Goal: Navigation & Orientation: Find specific page/section

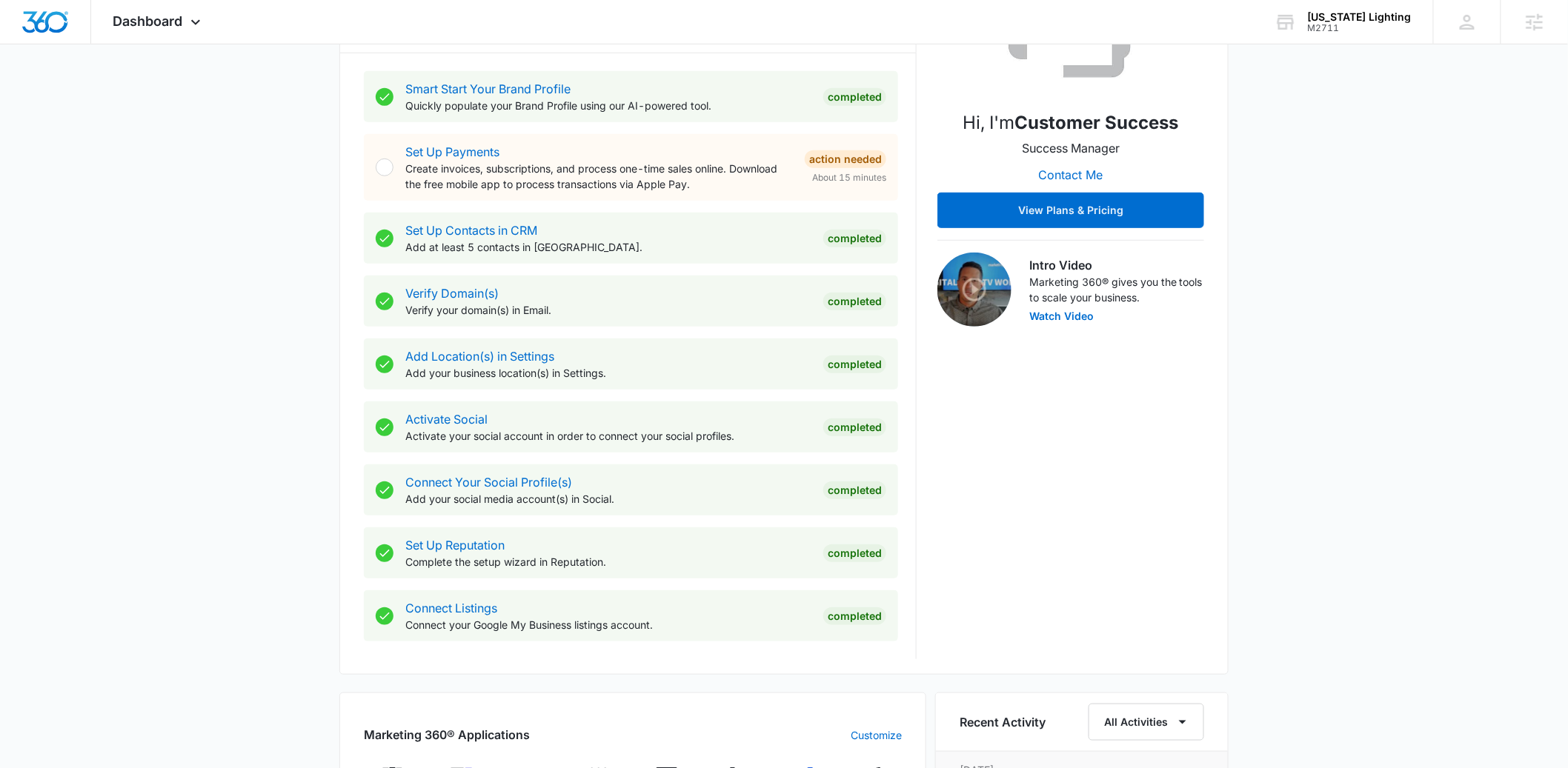
scroll to position [606, 0]
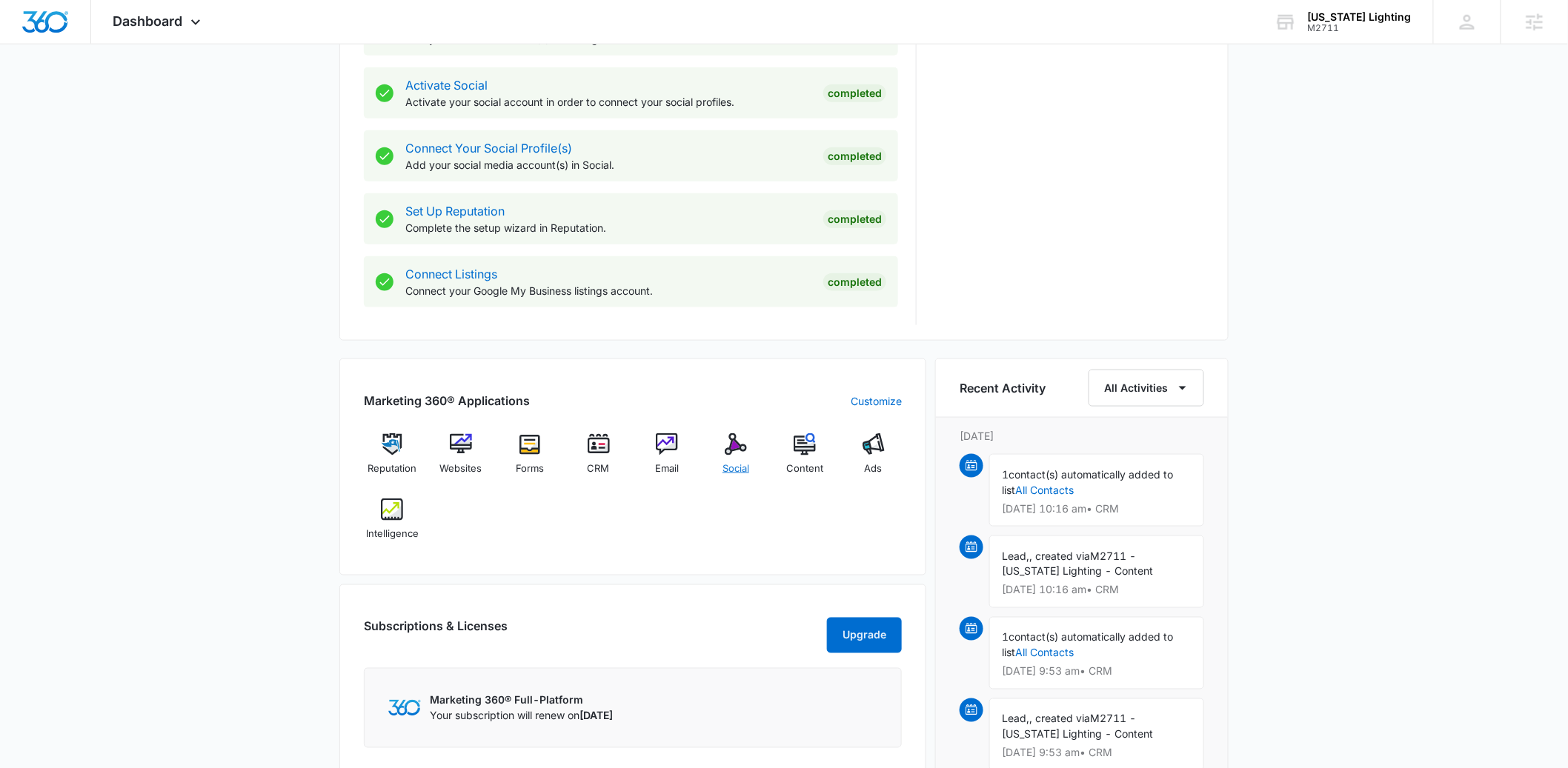
click at [715, 459] on div "Social" at bounding box center [736, 460] width 57 height 53
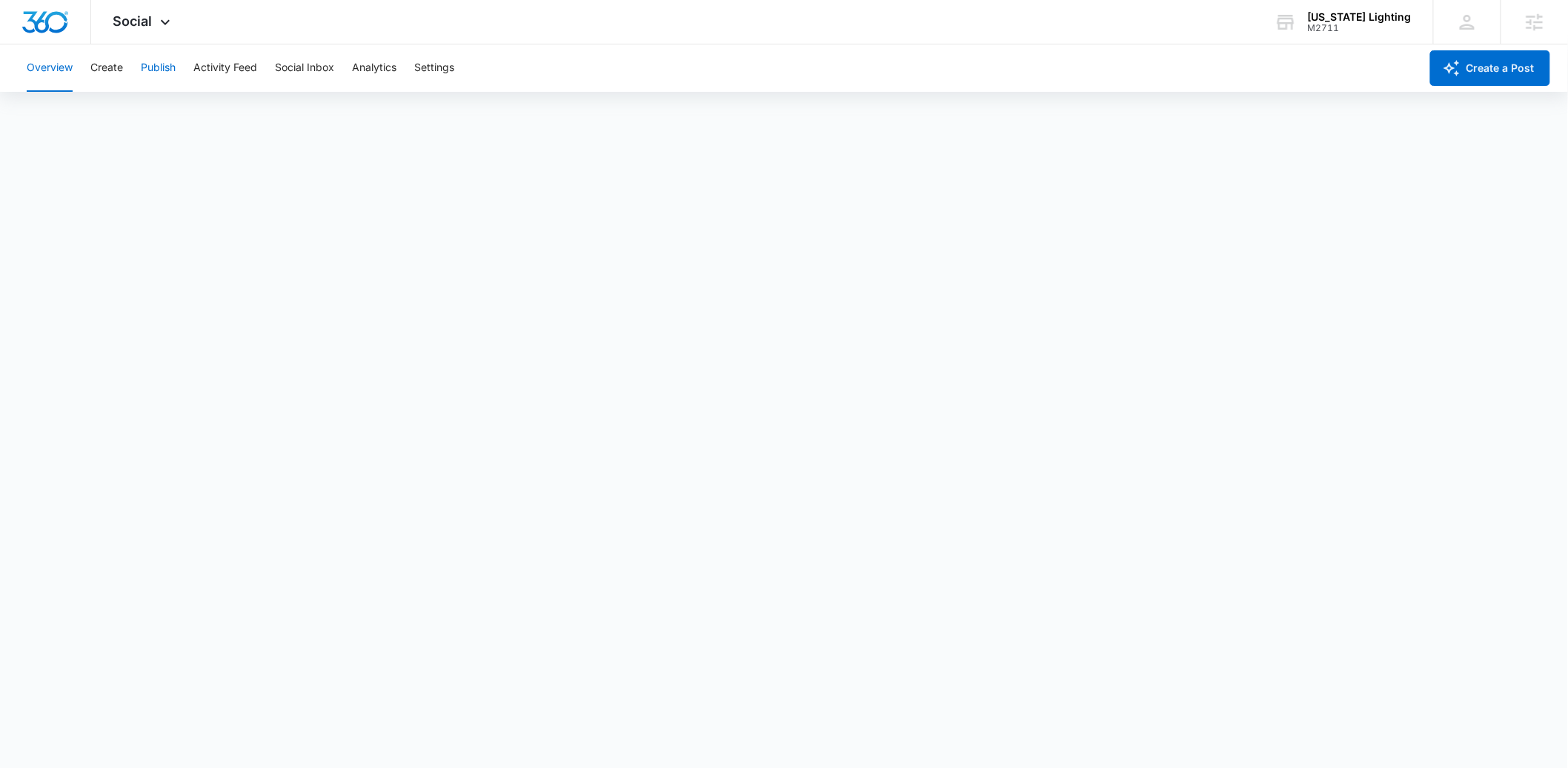
click at [143, 60] on button "Publish" at bounding box center [158, 68] width 35 height 48
click at [132, 116] on button "Schedules" at bounding box center [113, 113] width 50 height 42
click at [65, 114] on button "Calendar" at bounding box center [48, 113] width 43 height 42
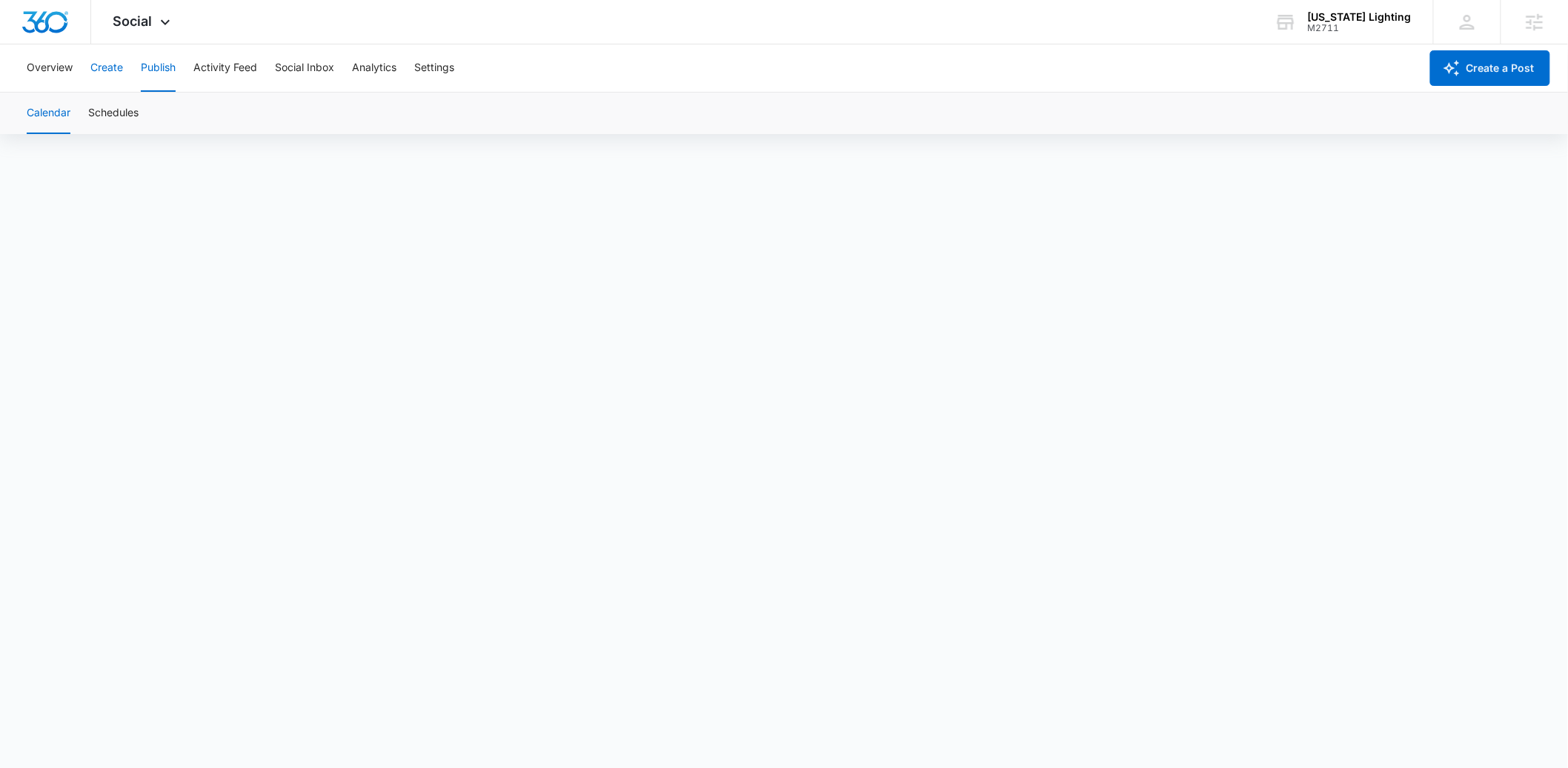
click at [110, 68] on button "Create" at bounding box center [106, 68] width 33 height 48
click at [133, 108] on button "Approvals" at bounding box center [145, 113] width 50 height 42
click at [163, 67] on button "Publish" at bounding box center [158, 68] width 35 height 48
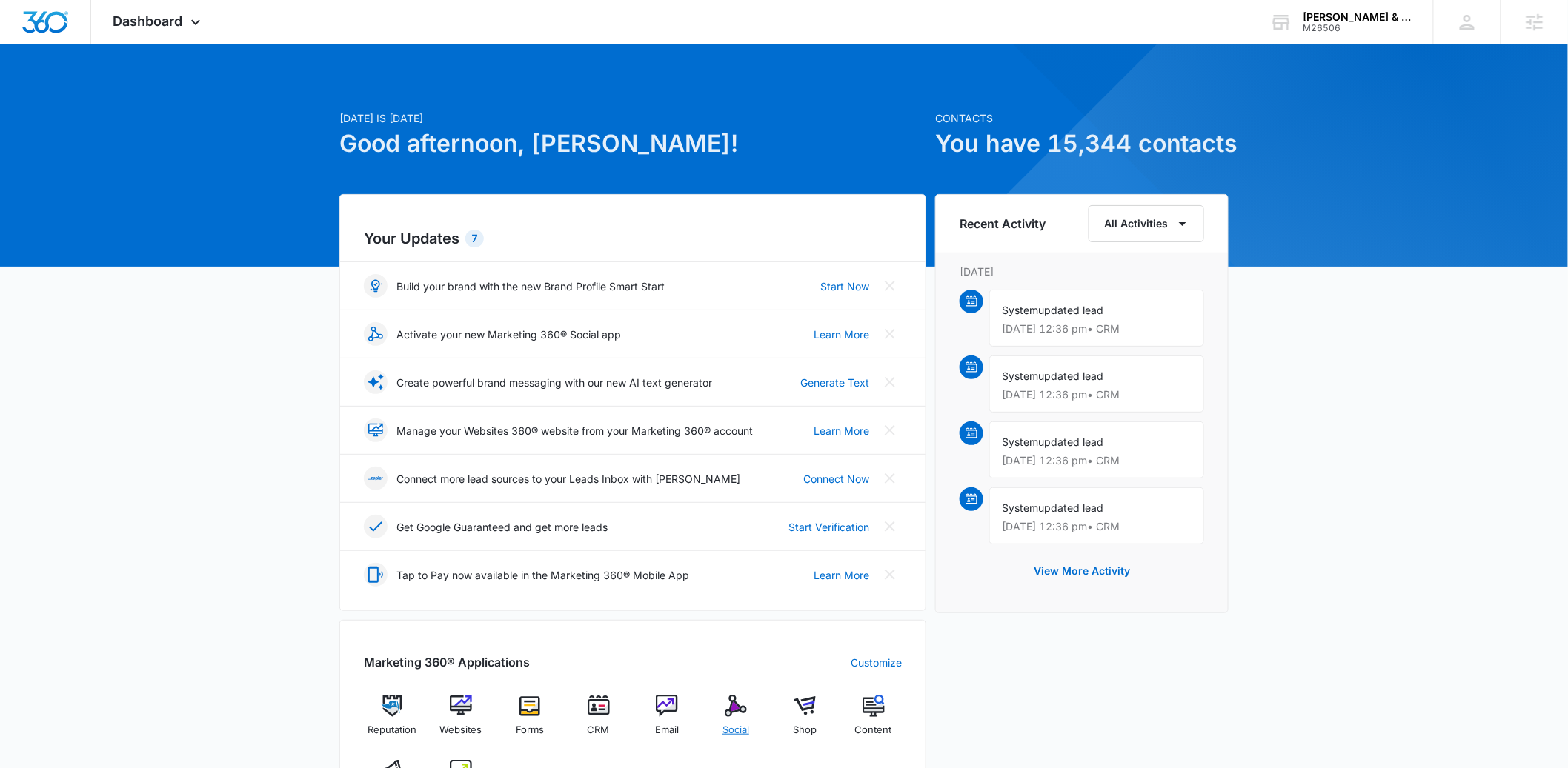
click at [735, 727] on span "Social" at bounding box center [736, 730] width 27 height 15
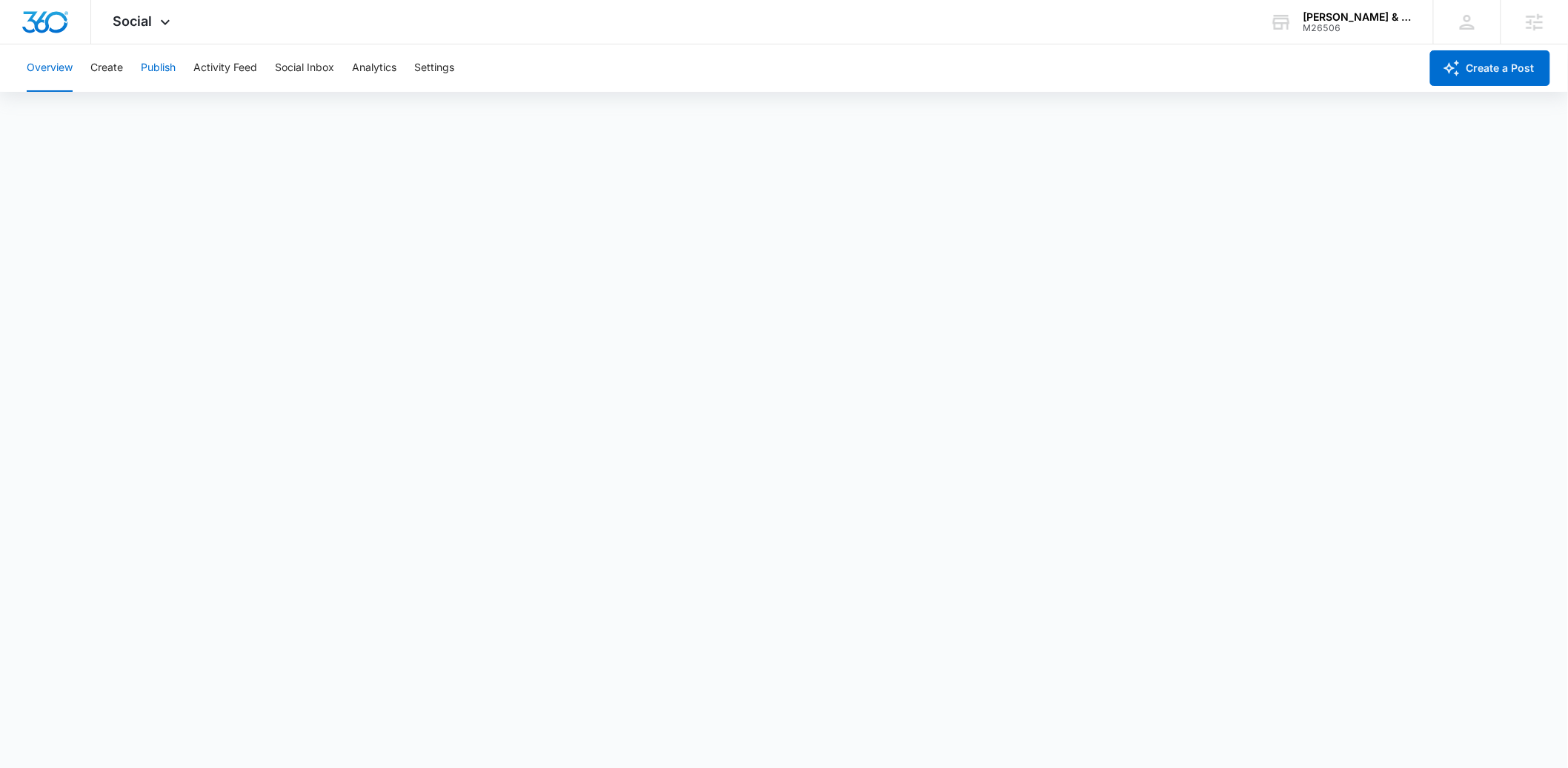
click at [159, 73] on button "Publish" at bounding box center [158, 68] width 35 height 48
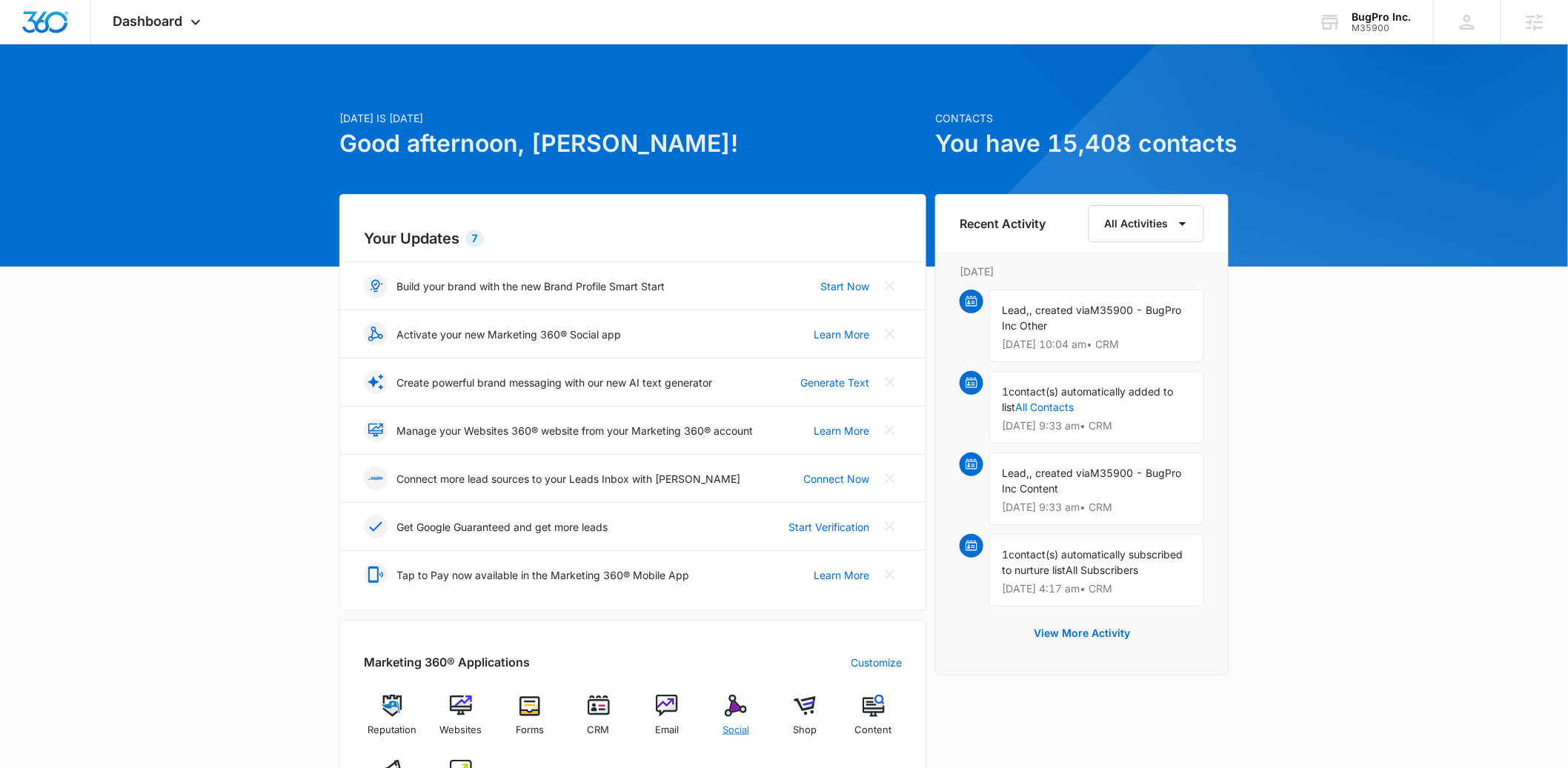
click at [758, 735] on div "Social" at bounding box center [736, 721] width 57 height 53
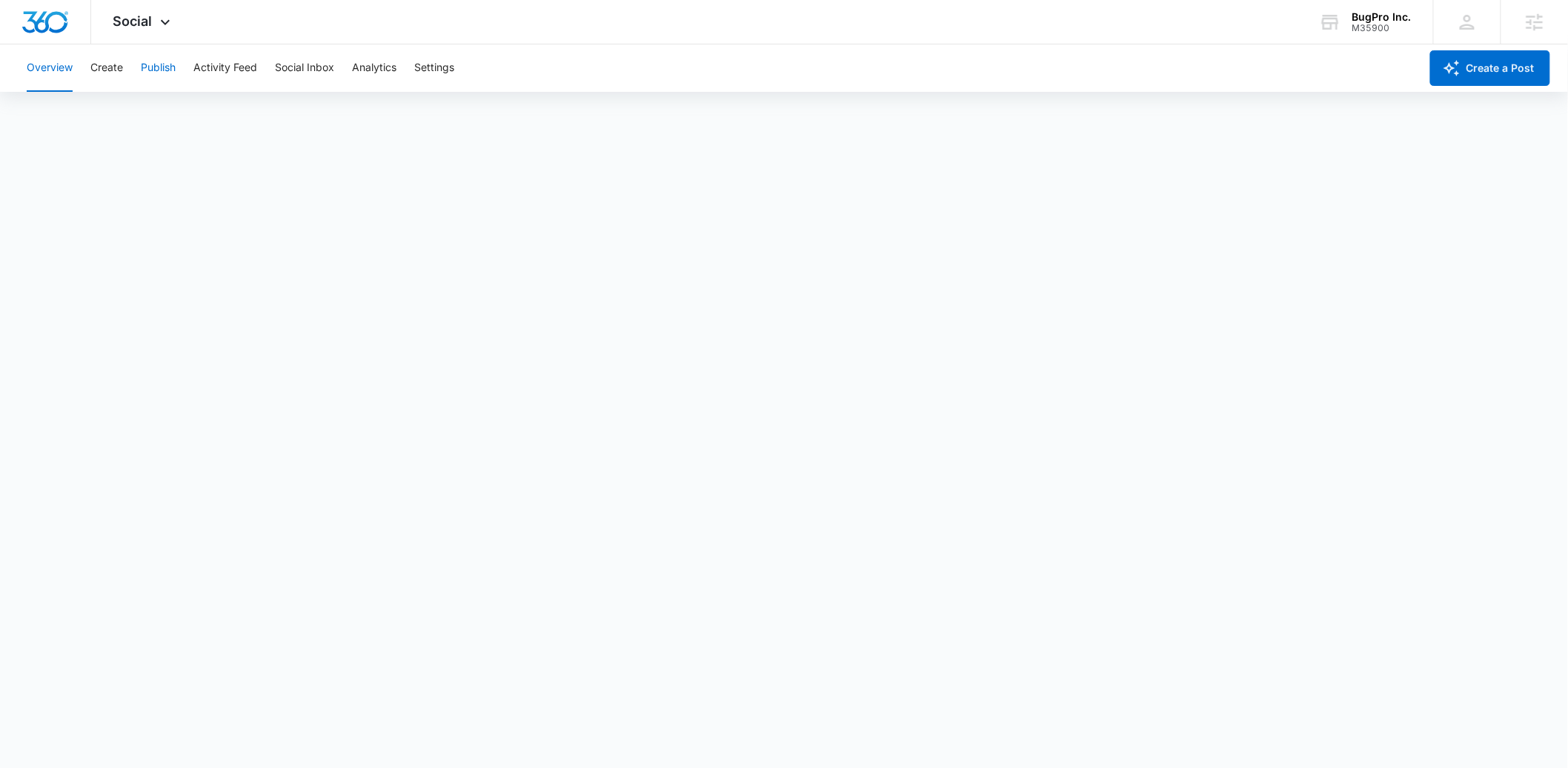
click at [153, 76] on button "Publish" at bounding box center [158, 68] width 35 height 48
click at [120, 83] on button "Create" at bounding box center [106, 68] width 33 height 48
click at [143, 103] on button "Approvals" at bounding box center [145, 113] width 50 height 42
click at [105, 72] on button "Create" at bounding box center [106, 68] width 33 height 48
click at [161, 75] on button "Publish" at bounding box center [158, 68] width 35 height 48
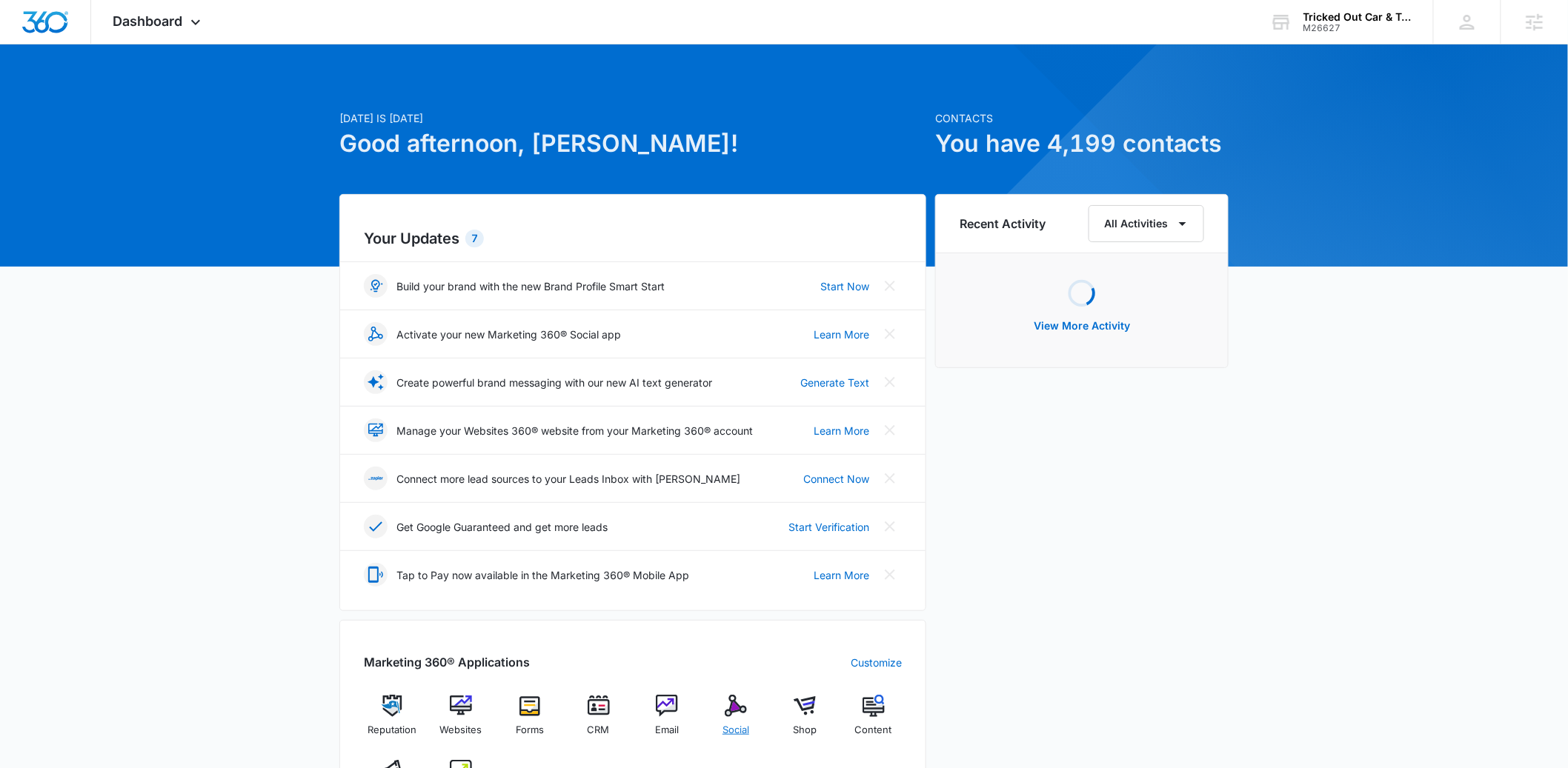
click at [749, 709] on div "Social" at bounding box center [736, 721] width 57 height 53
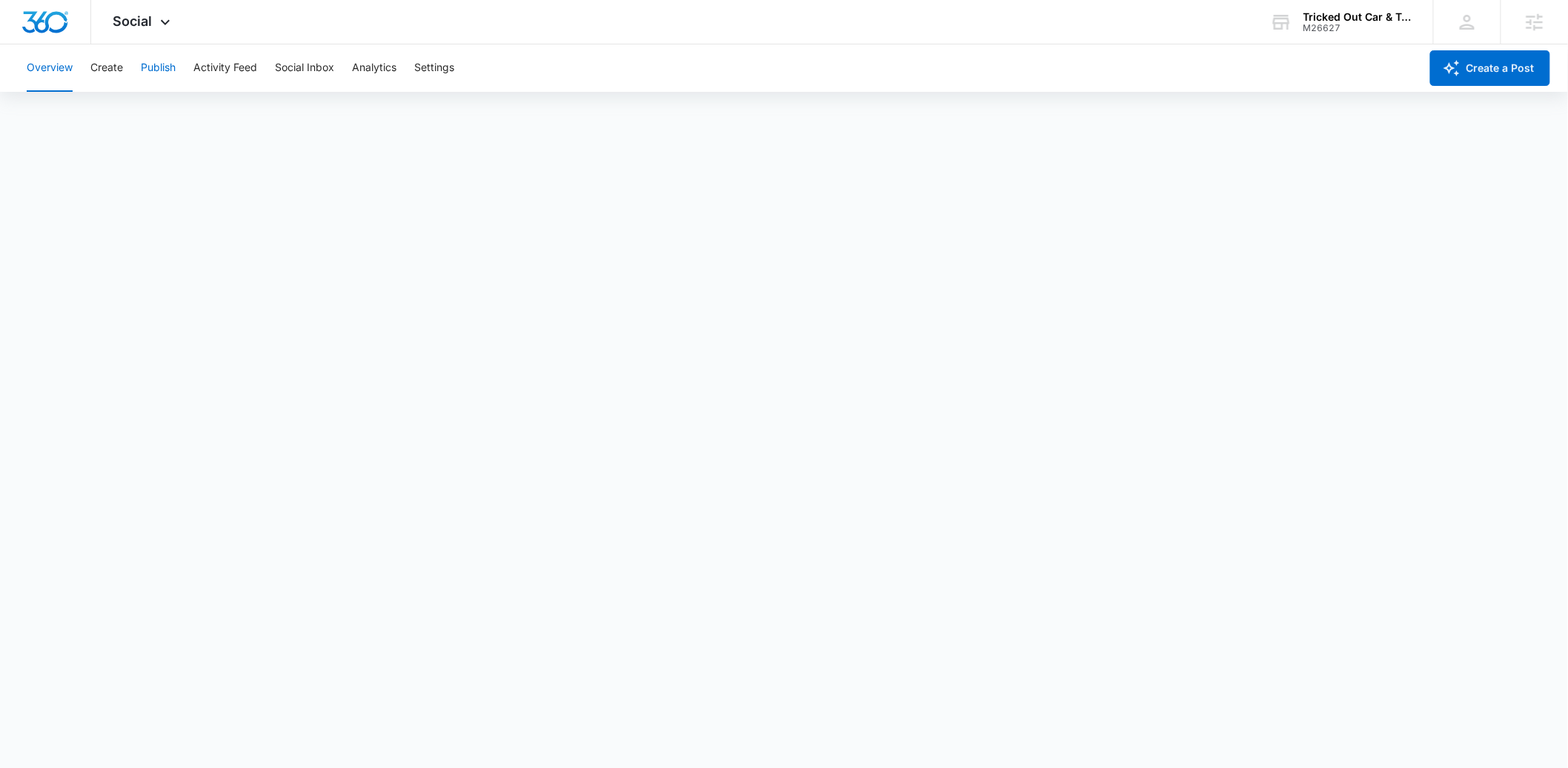
click at [161, 78] on button "Publish" at bounding box center [158, 68] width 35 height 48
click at [123, 104] on button "Schedules" at bounding box center [113, 113] width 50 height 42
click at [32, 110] on button "Calendar" at bounding box center [48, 113] width 43 height 42
click at [121, 79] on button "Create" at bounding box center [106, 68] width 33 height 48
click at [142, 115] on button "Approvals" at bounding box center [145, 113] width 50 height 42
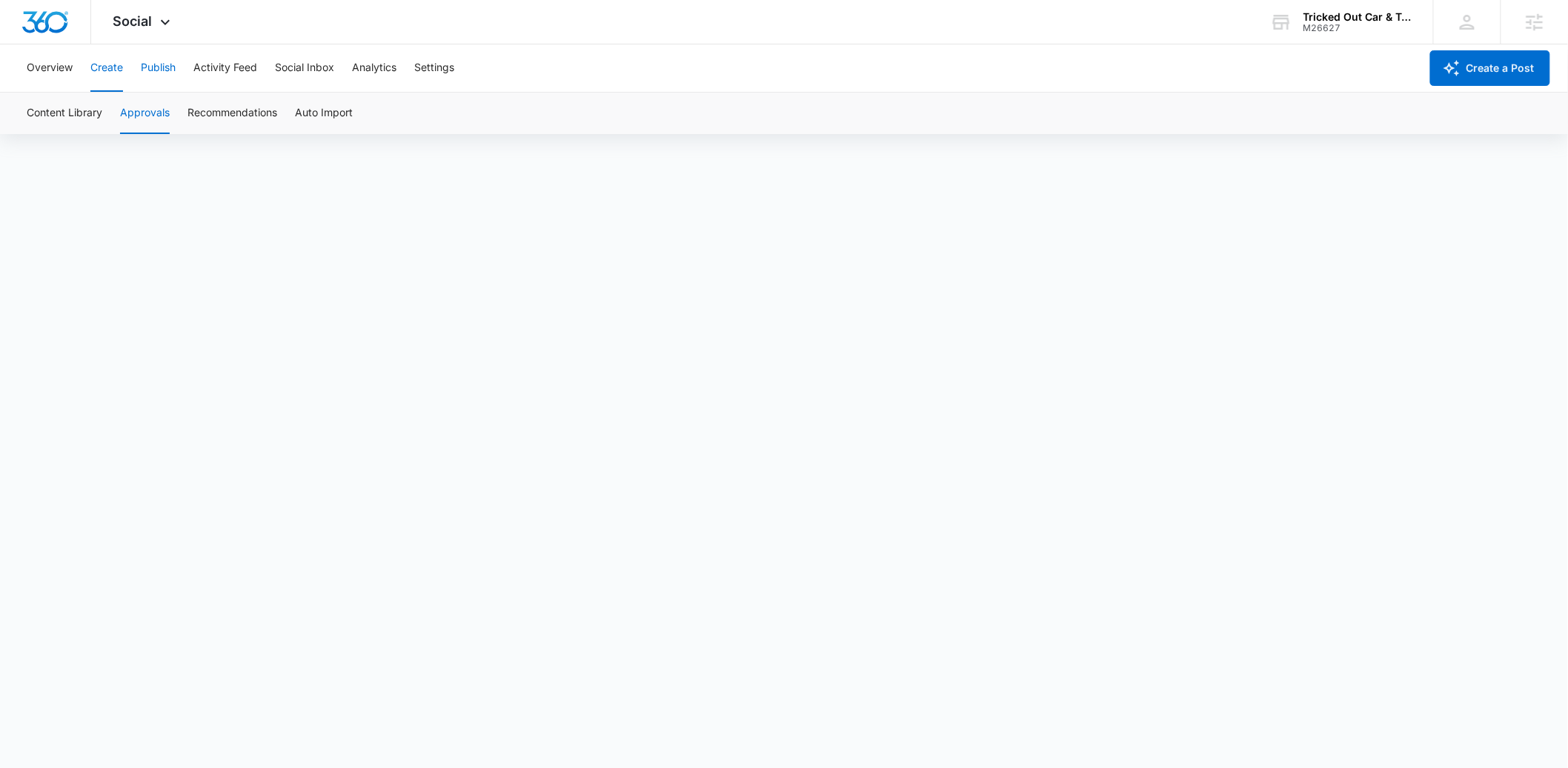
click at [160, 69] on button "Publish" at bounding box center [158, 68] width 35 height 48
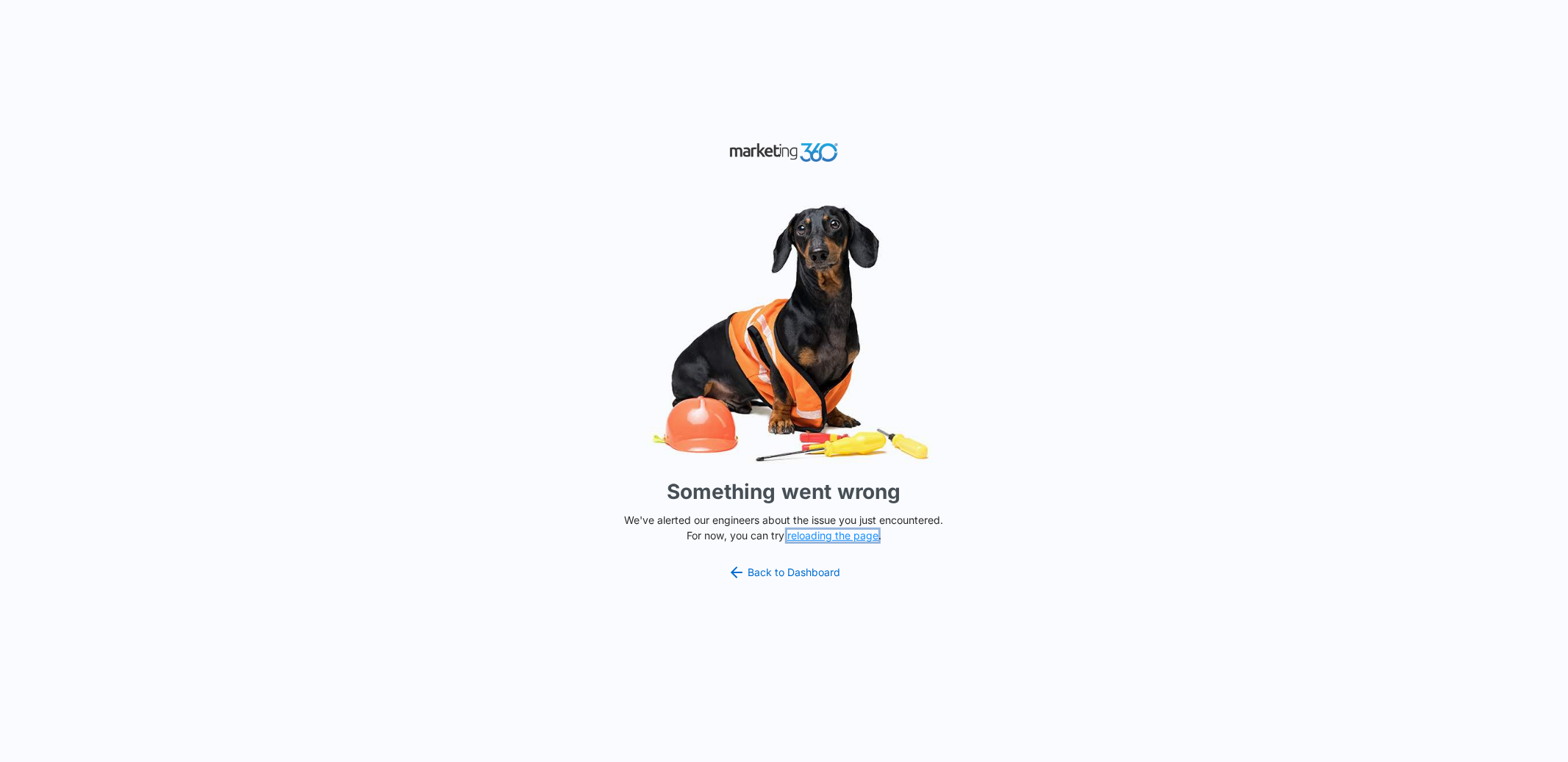
click at [827, 530] on button "reloading the page" at bounding box center [833, 536] width 91 height 12
click at [797, 571] on link "Back to Dashboard" at bounding box center [784, 573] width 113 height 17
